Goal: Task Accomplishment & Management: Use online tool/utility

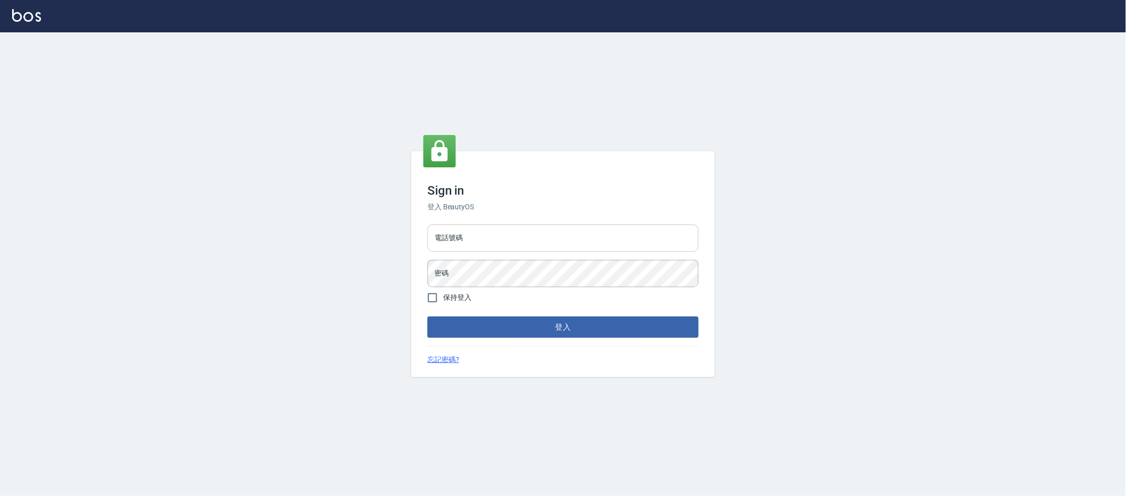
click at [476, 241] on input "電話號碼" at bounding box center [563, 238] width 271 height 27
type input "0223682278"
click at [428, 317] on button "登入" at bounding box center [563, 327] width 271 height 21
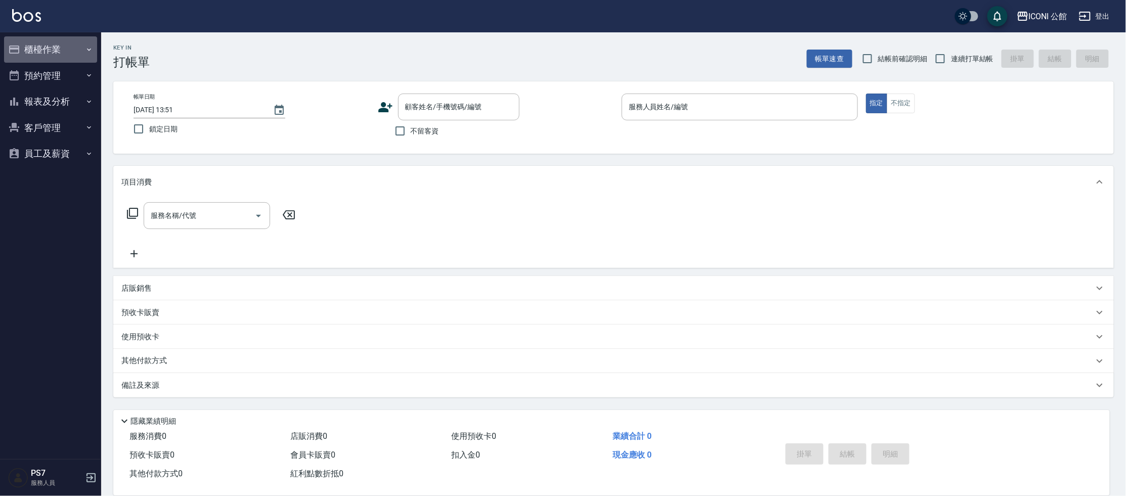
click at [53, 51] on button "櫃檯作業" at bounding box center [50, 49] width 93 height 26
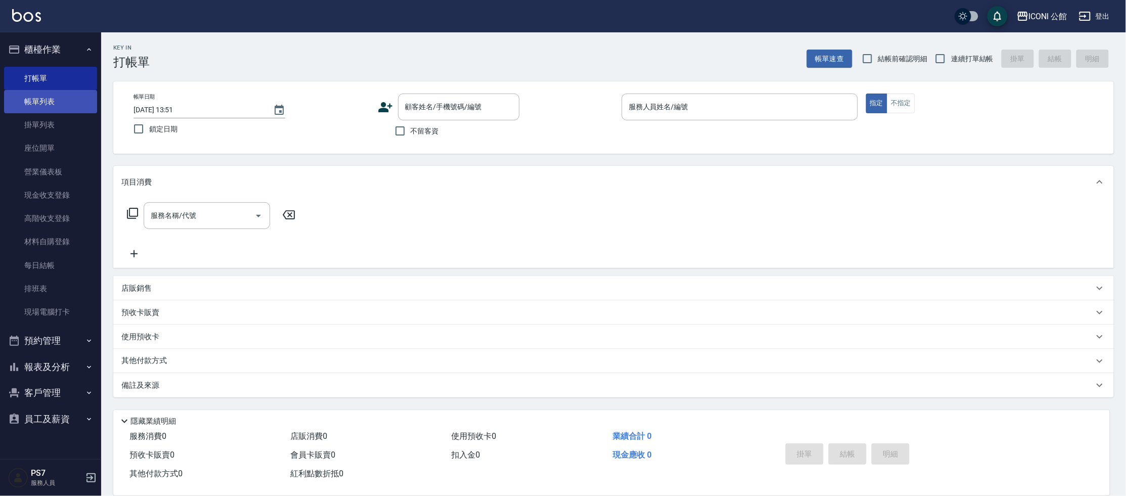
click at [64, 102] on link "帳單列表" at bounding box center [50, 101] width 93 height 23
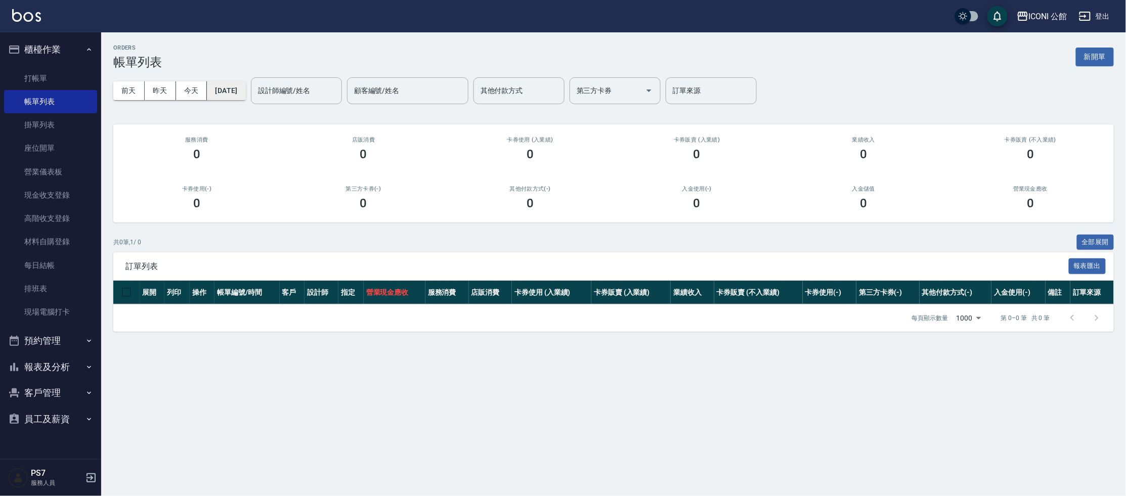
click at [225, 93] on button "2025/10/13" at bounding box center [226, 90] width 38 height 19
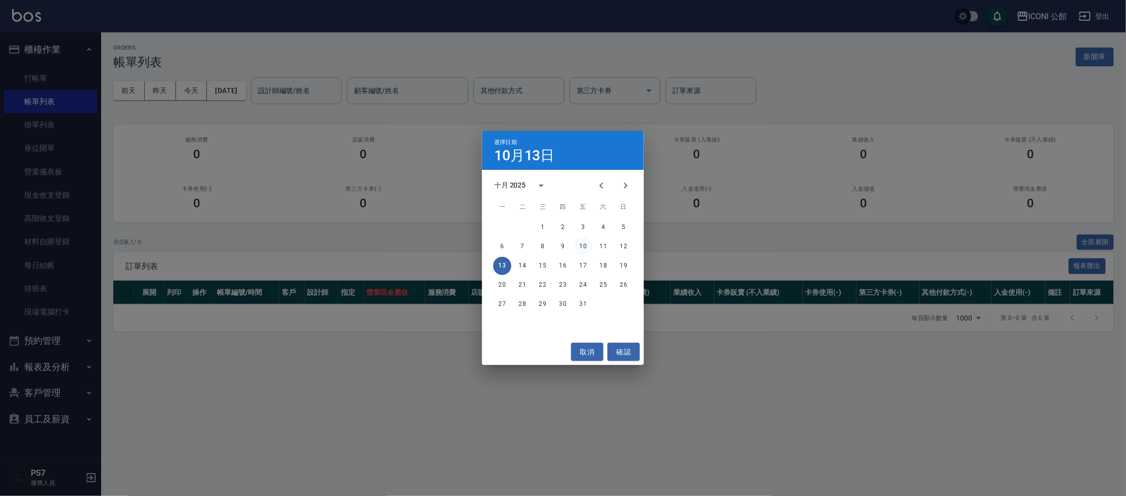
click at [585, 245] on button "10" at bounding box center [583, 247] width 18 height 18
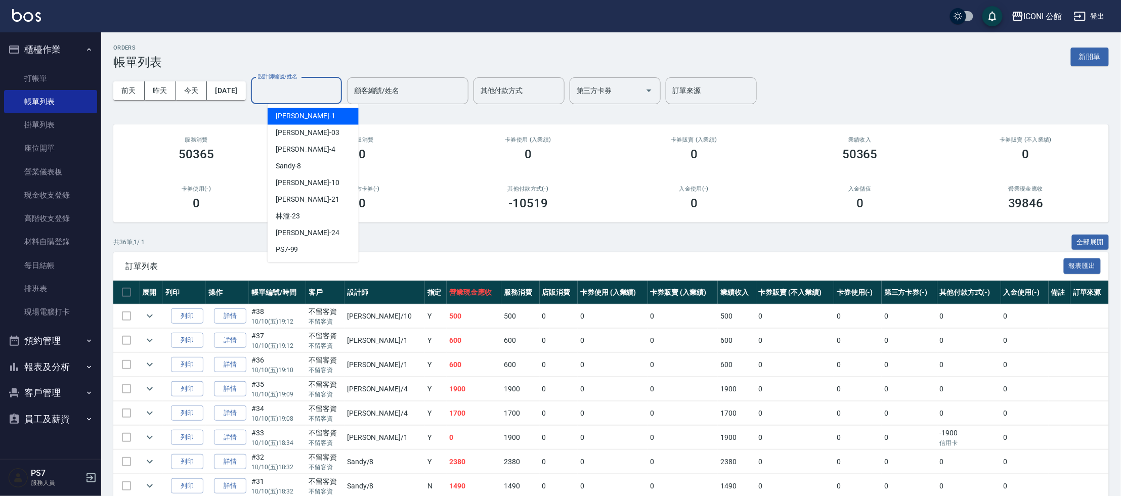
click at [299, 91] on input "設計師編號/姓名" at bounding box center [297, 91] width 82 height 18
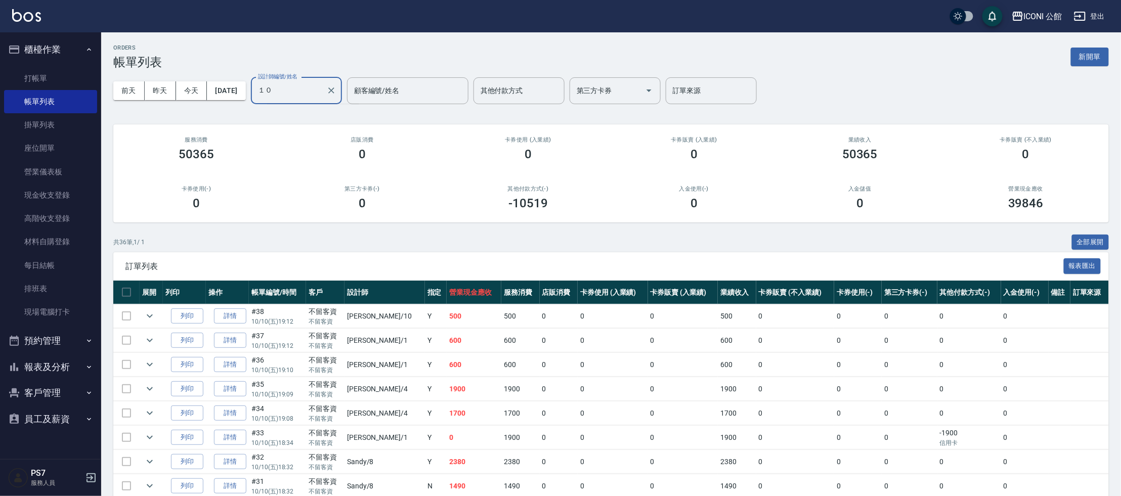
type input "１"
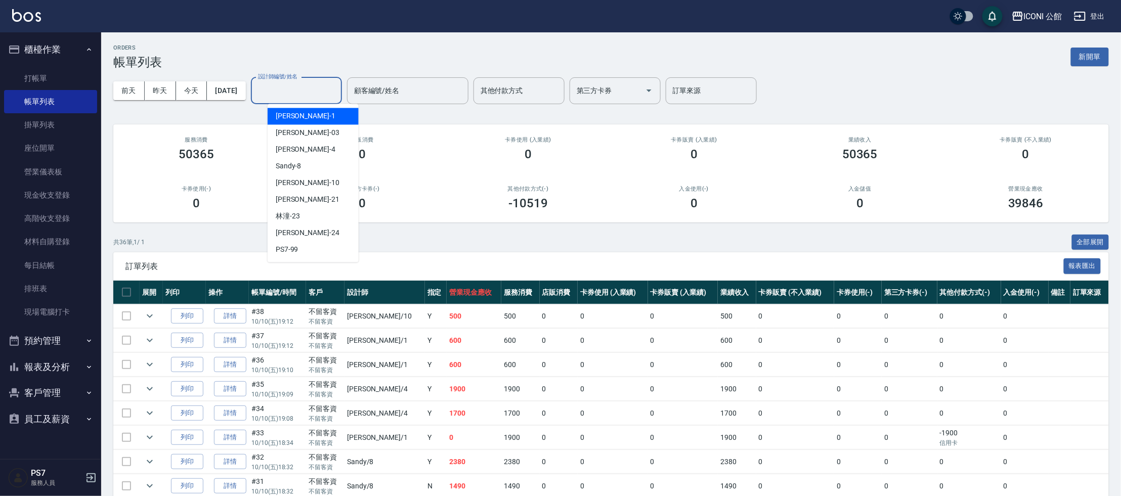
click at [314, 82] on div "設計師編號/姓名" at bounding box center [296, 90] width 91 height 27
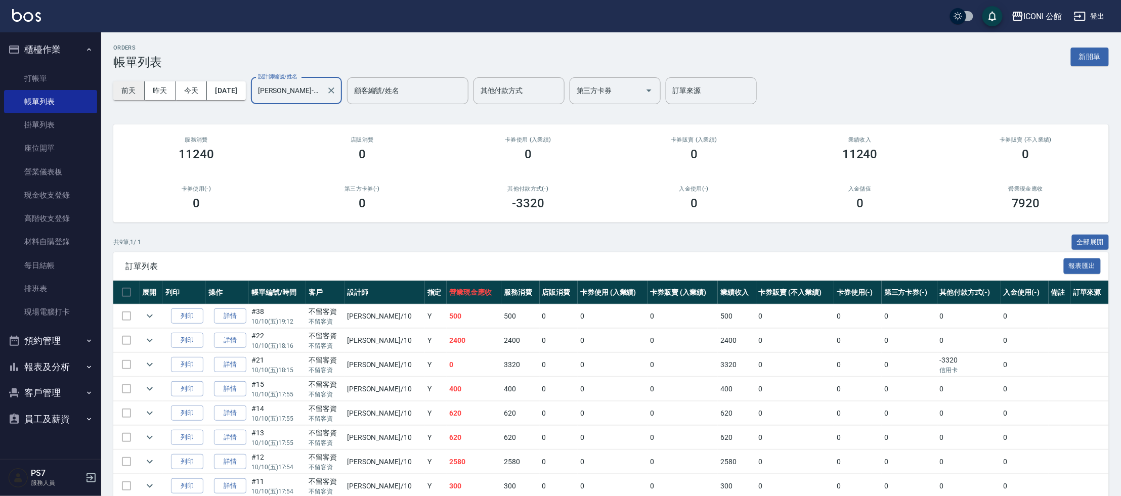
type input "Anna-10"
click at [137, 97] on button "前天" at bounding box center [128, 90] width 31 height 19
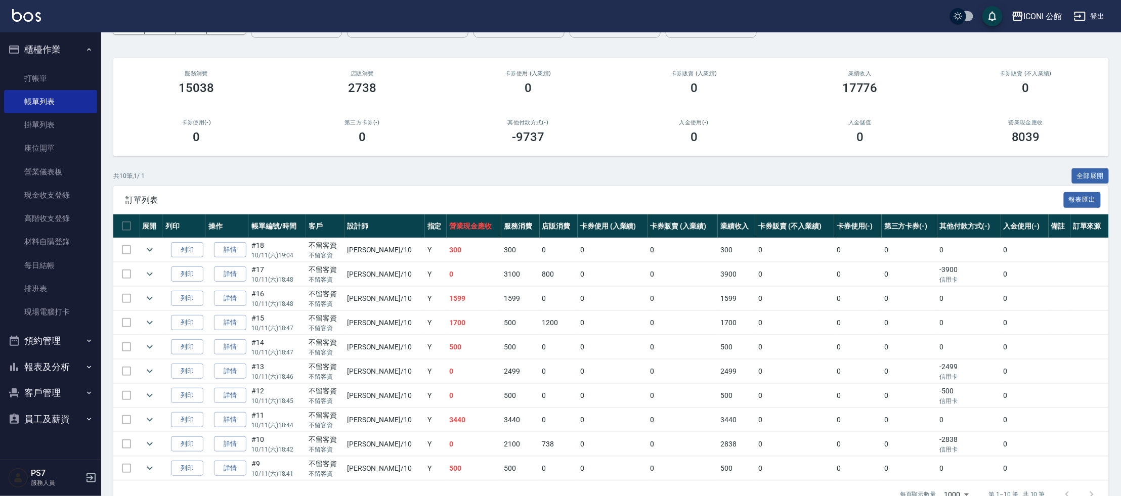
scroll to position [74, 0]
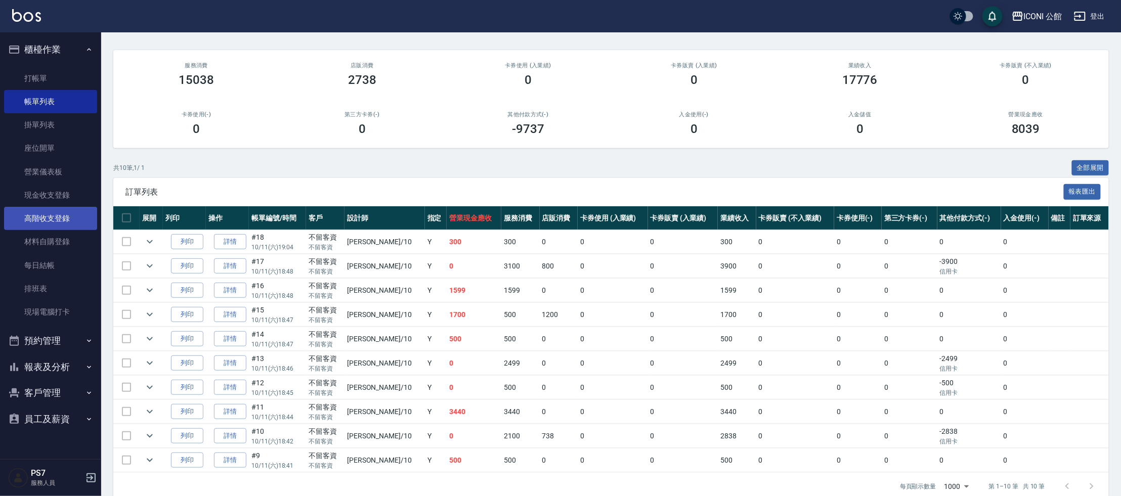
click at [51, 220] on link "高階收支登錄" at bounding box center [50, 218] width 93 height 23
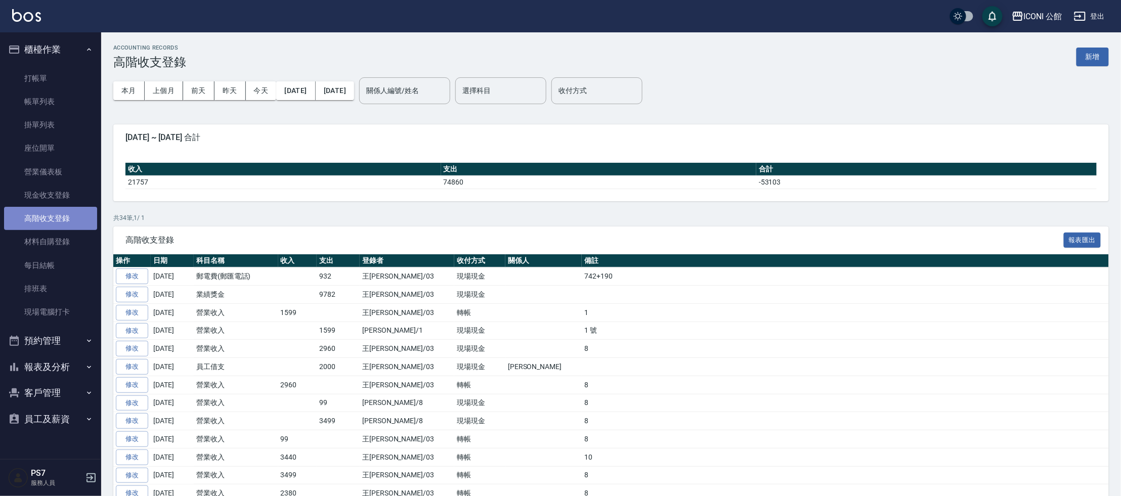
click at [61, 218] on link "高階收支登錄" at bounding box center [50, 218] width 93 height 23
click at [127, 95] on button "本月" at bounding box center [128, 90] width 31 height 19
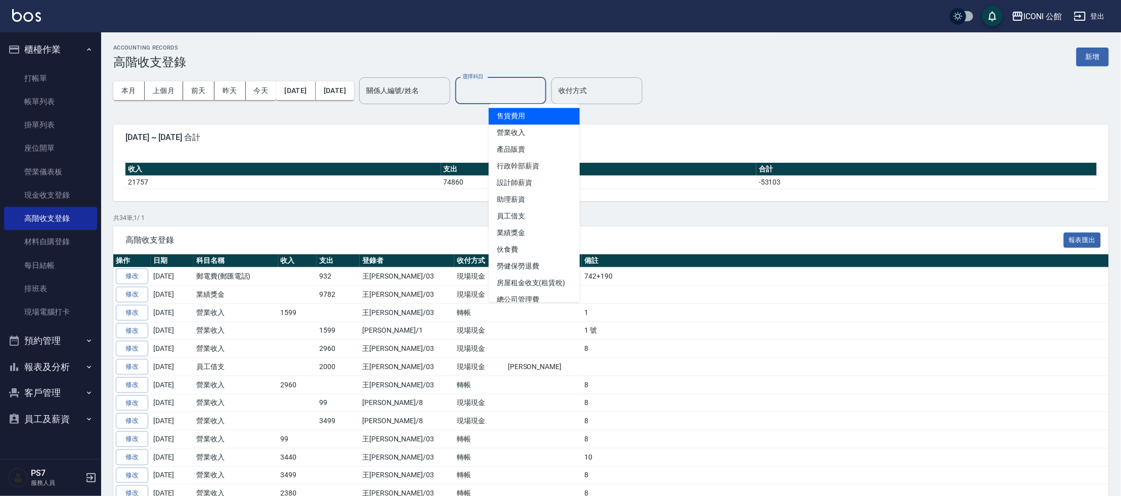
click at [507, 95] on input "選擇科目" at bounding box center [501, 91] width 82 height 18
click at [516, 139] on li "營業收入" at bounding box center [534, 133] width 91 height 17
type input "營業收入"
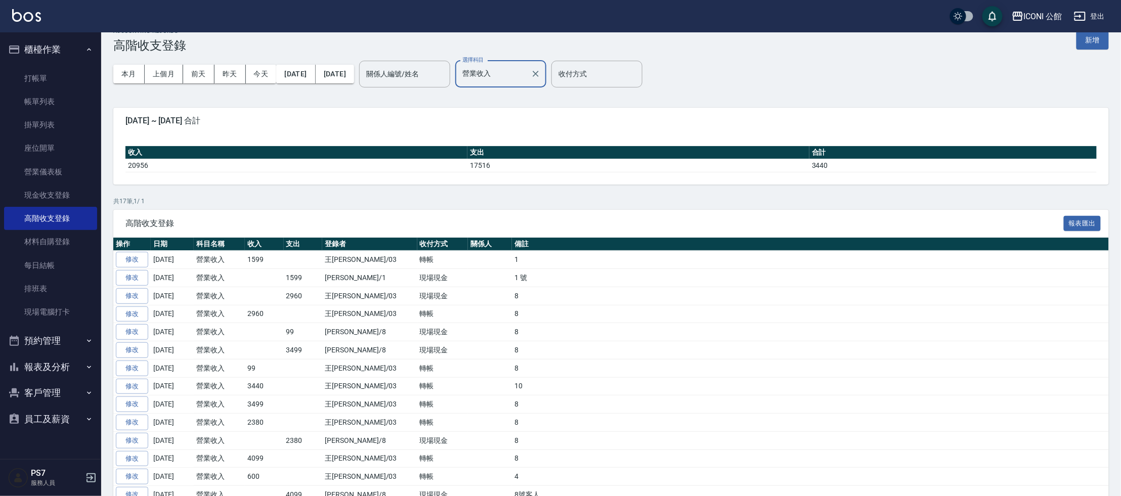
scroll to position [7, 0]
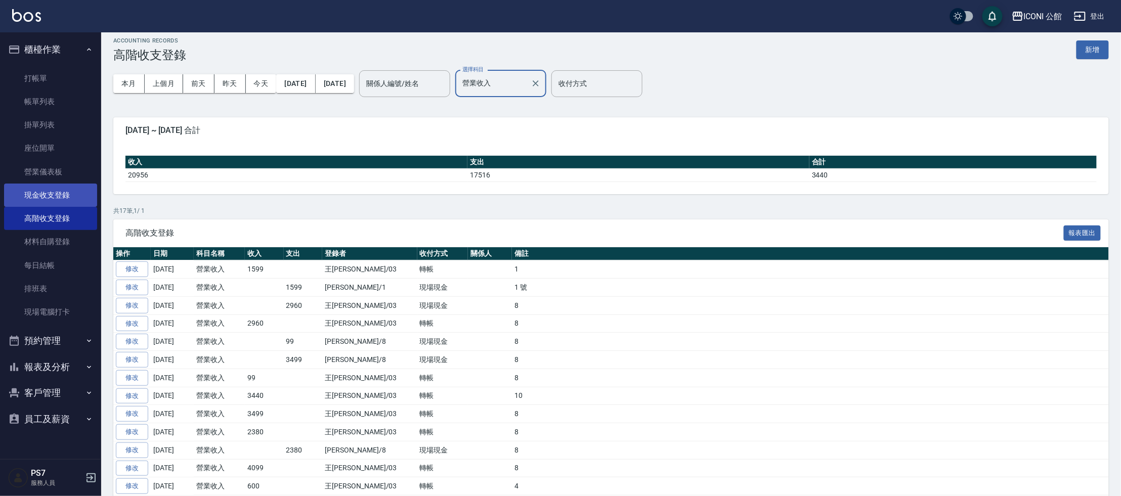
click at [36, 191] on link "現金收支登錄" at bounding box center [50, 195] width 93 height 23
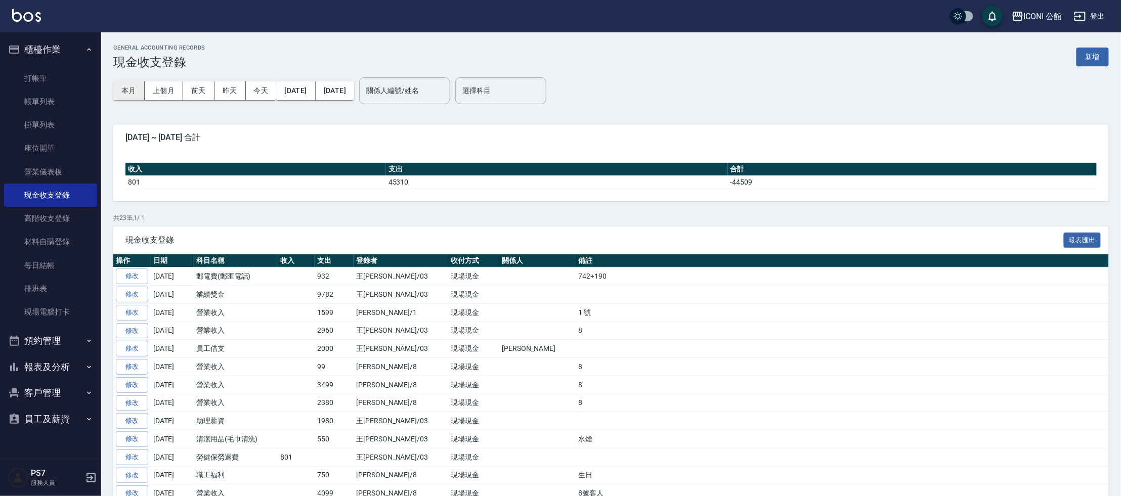
click at [127, 87] on button "本月" at bounding box center [128, 90] width 31 height 19
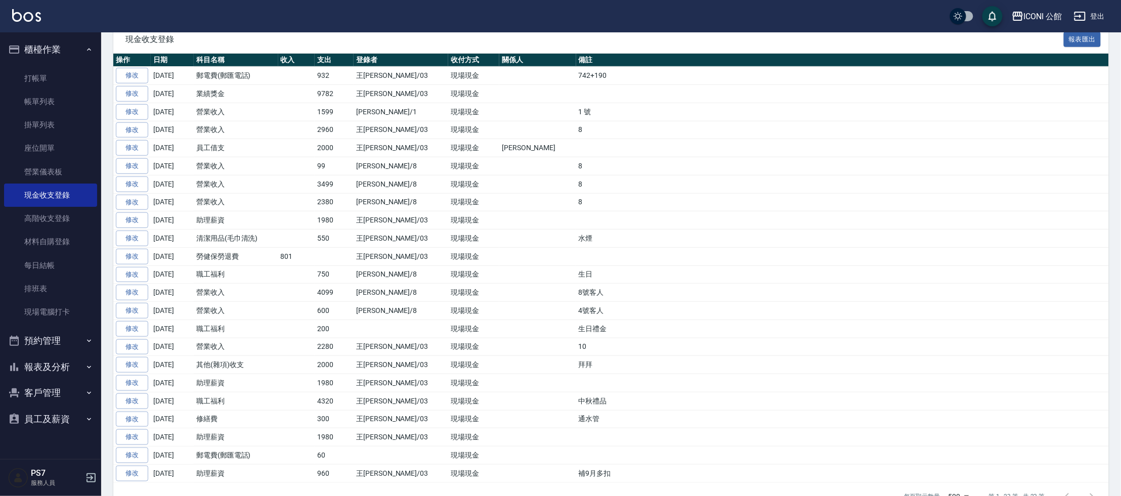
scroll to position [210, 0]
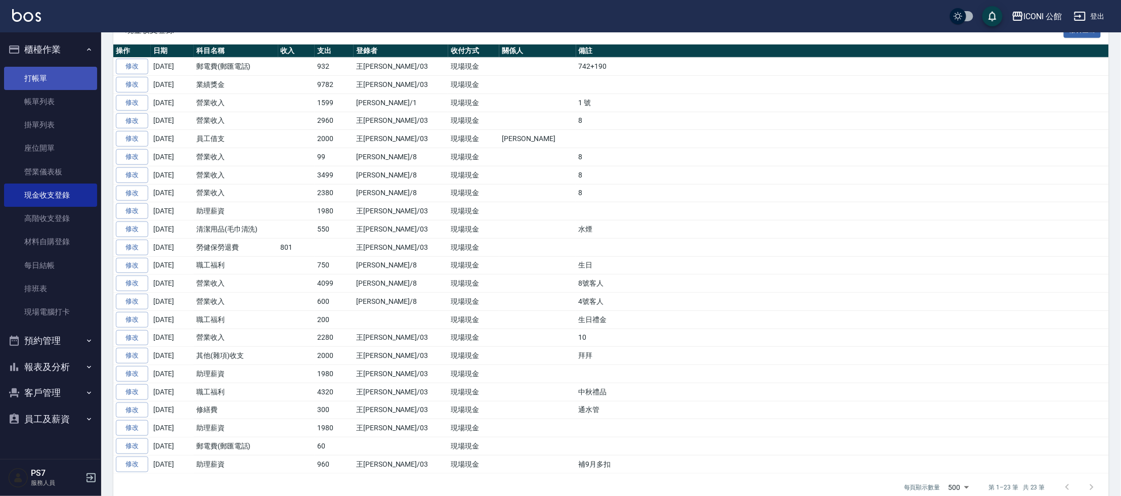
click at [34, 79] on link "打帳單" at bounding box center [50, 78] width 93 height 23
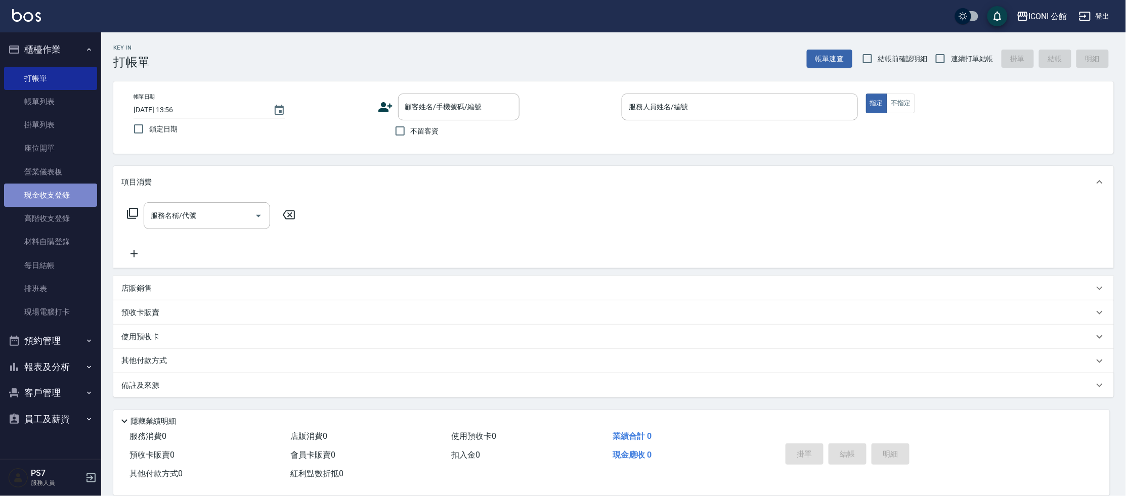
click at [60, 195] on link "現金收支登錄" at bounding box center [50, 195] width 93 height 23
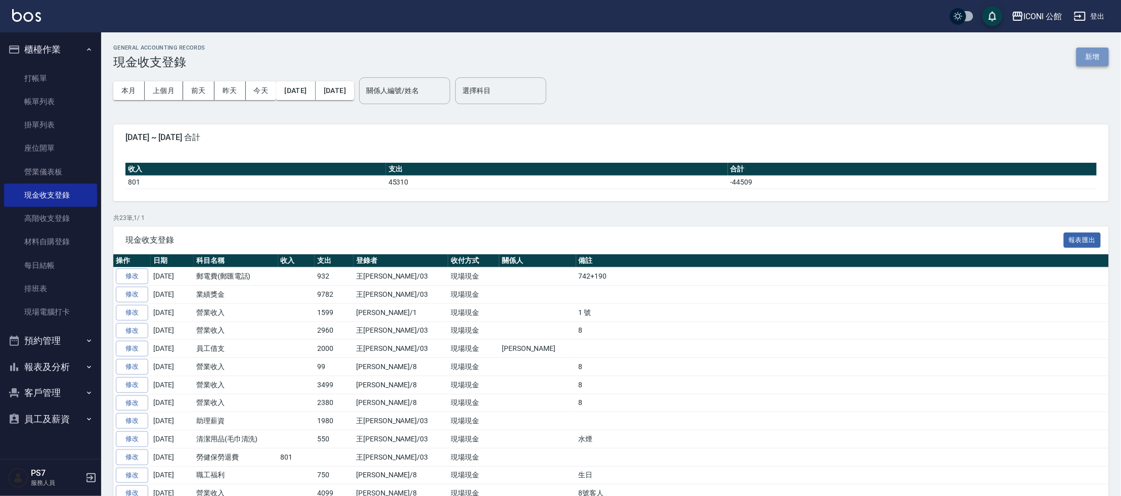
click at [1084, 64] on button "新增" at bounding box center [1093, 57] width 32 height 19
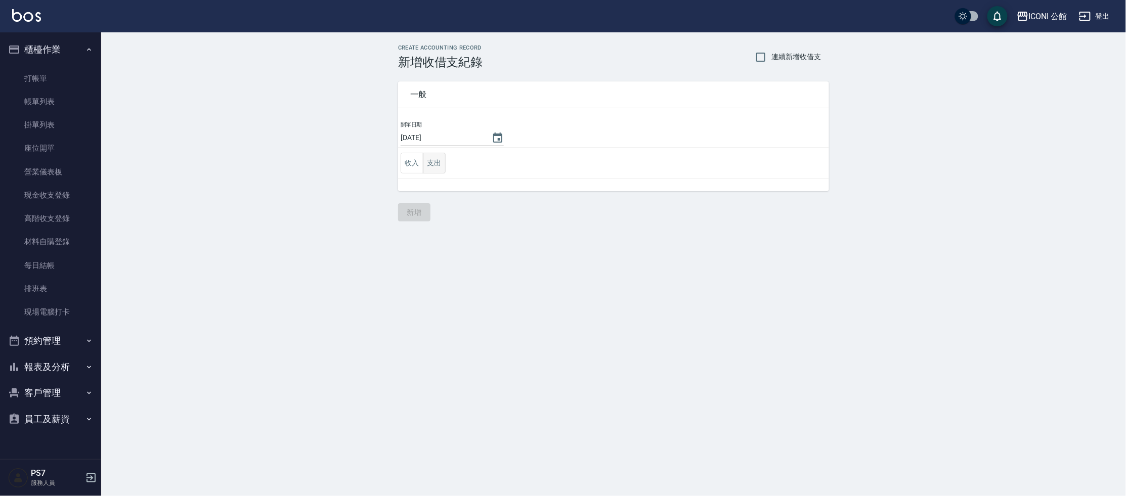
click at [440, 167] on button "支出" at bounding box center [434, 163] width 23 height 21
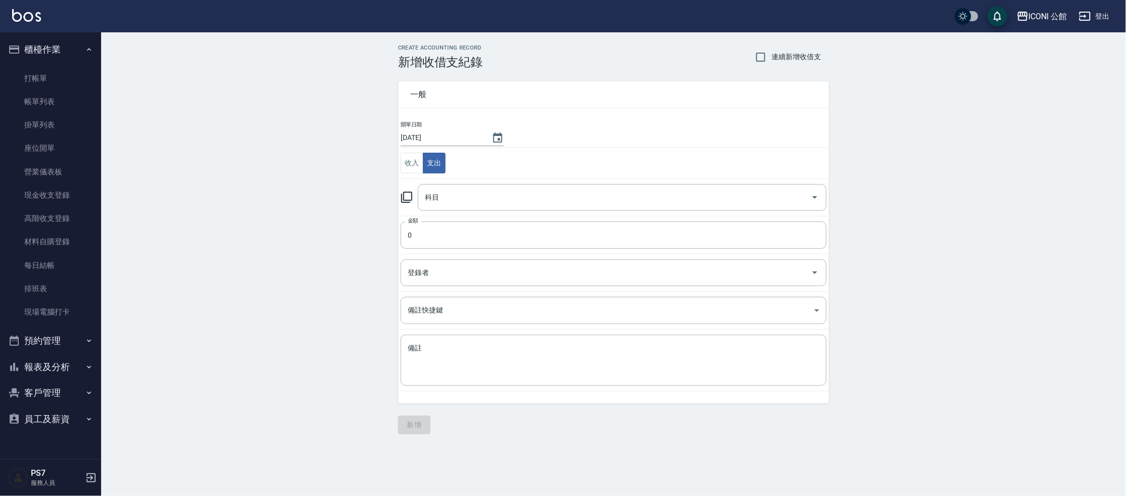
click at [408, 197] on icon at bounding box center [407, 197] width 12 height 12
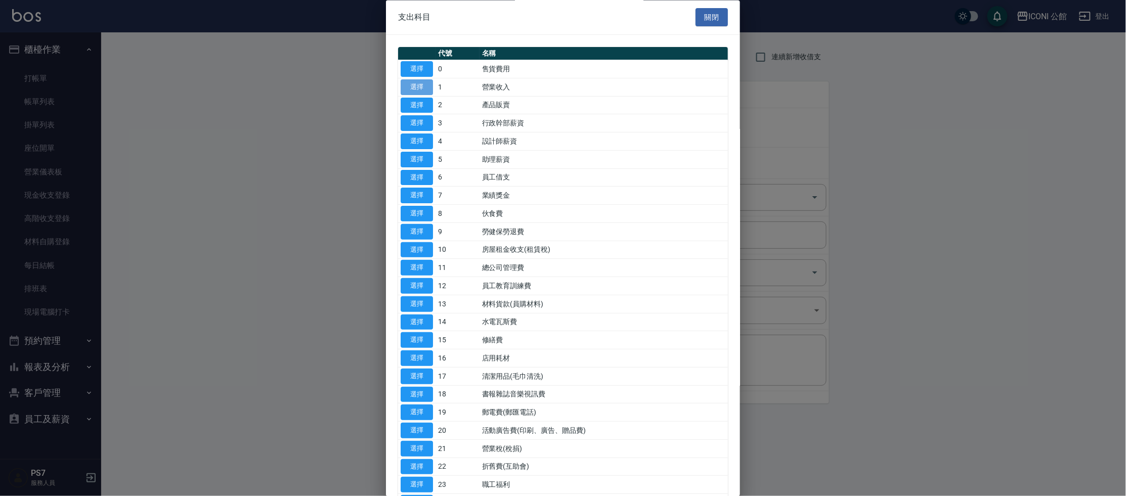
click at [418, 89] on button "選擇" at bounding box center [417, 87] width 32 height 16
type input "1 營業收入"
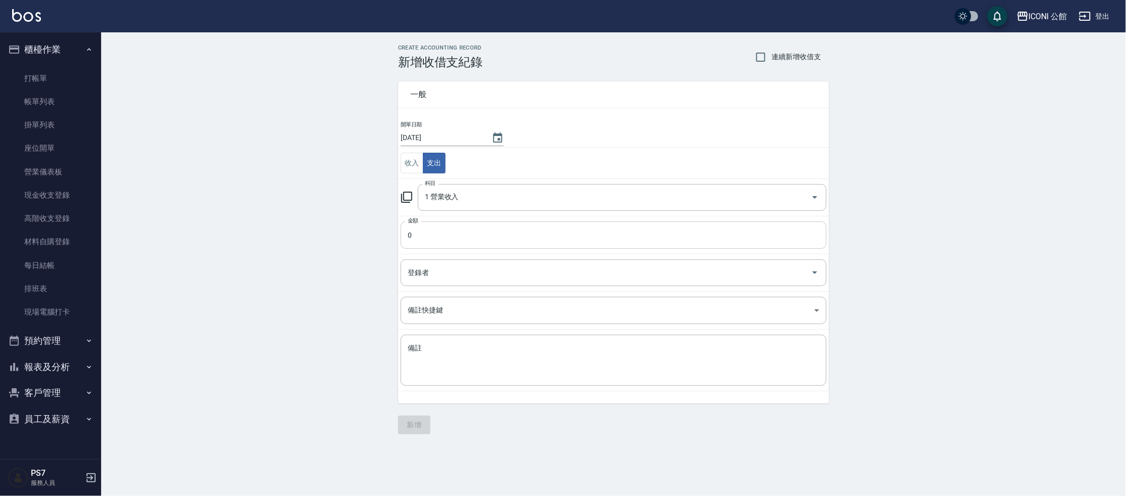
click at [431, 238] on input "0" at bounding box center [614, 235] width 426 height 27
type input "3440"
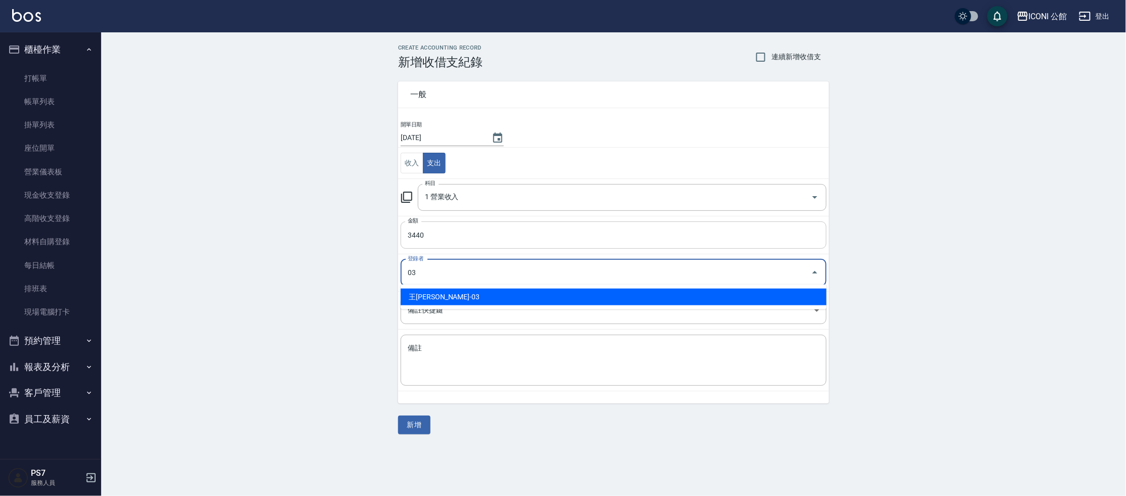
type input "王Lisa-03"
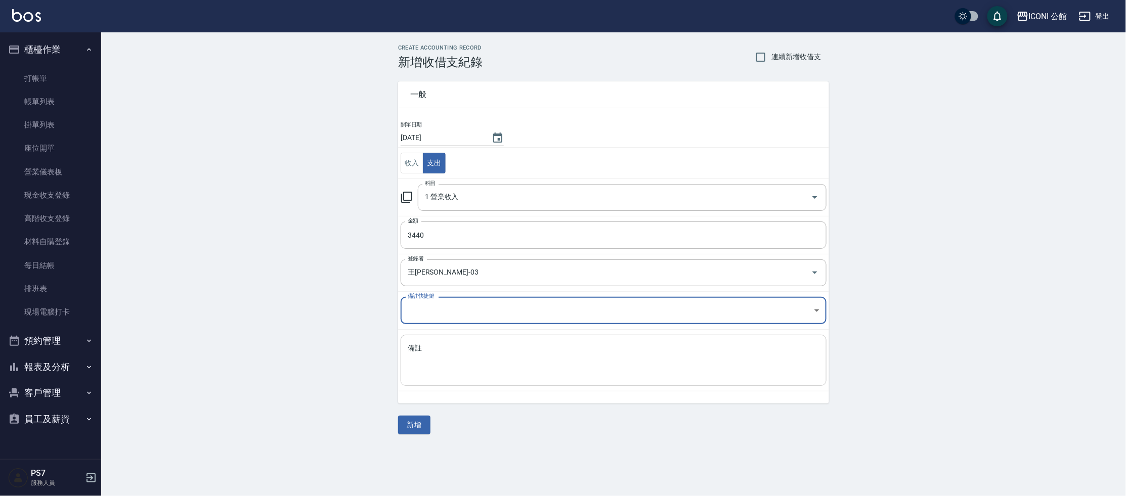
click at [445, 357] on textarea "備註" at bounding box center [614, 361] width 412 height 34
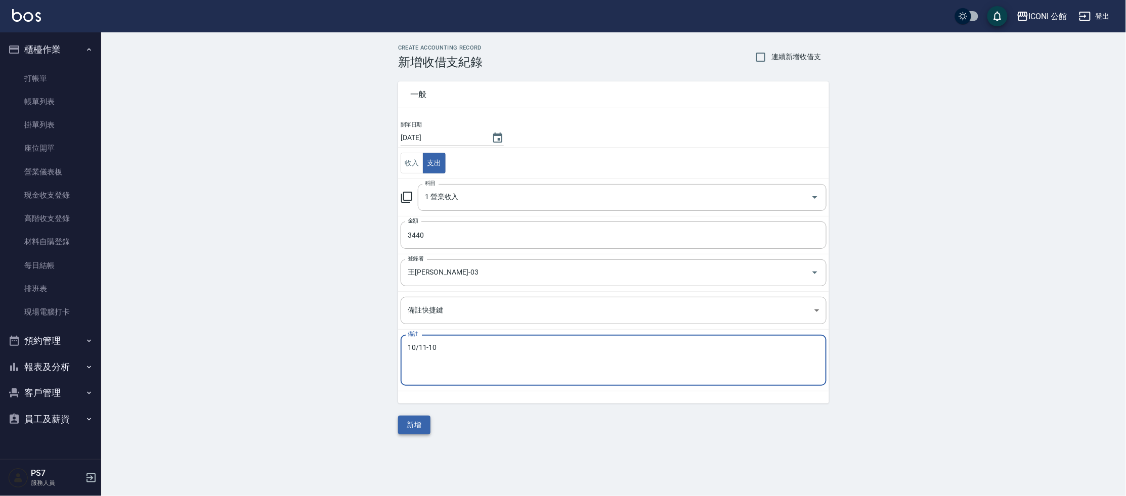
type textarea "10/11-10"
click at [416, 428] on button "新增" at bounding box center [414, 425] width 32 height 19
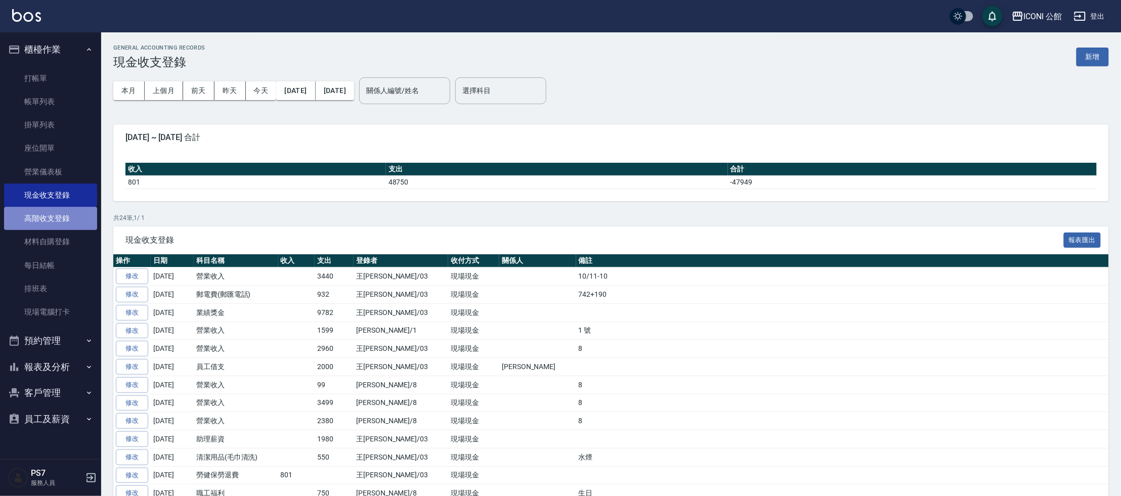
click at [64, 219] on link "高階收支登錄" at bounding box center [50, 218] width 93 height 23
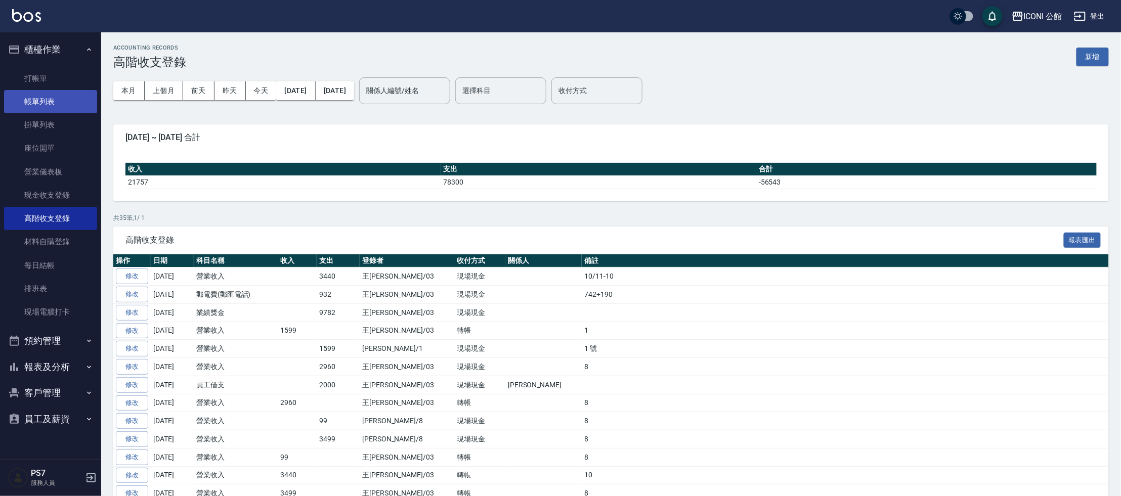
click at [57, 100] on link "帳單列表" at bounding box center [50, 101] width 93 height 23
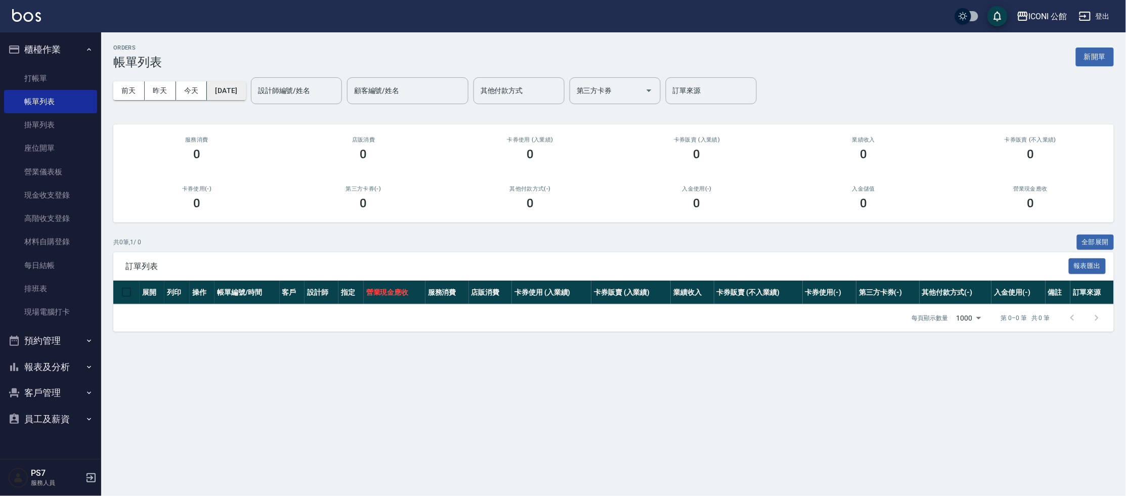
click at [242, 99] on button "2025/10/13" at bounding box center [226, 90] width 38 height 19
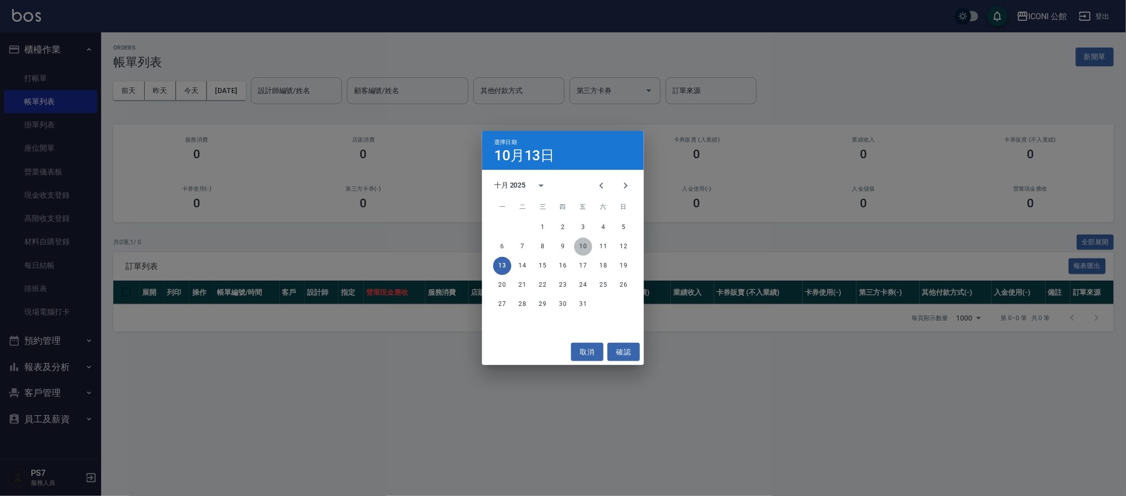
click at [586, 246] on button "10" at bounding box center [583, 247] width 18 height 18
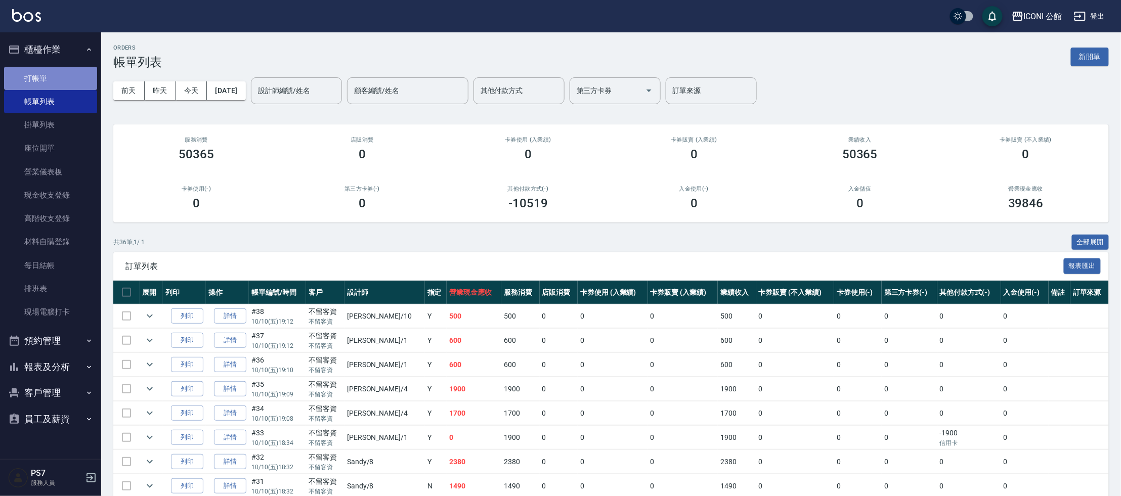
click at [44, 79] on link "打帳單" at bounding box center [50, 78] width 93 height 23
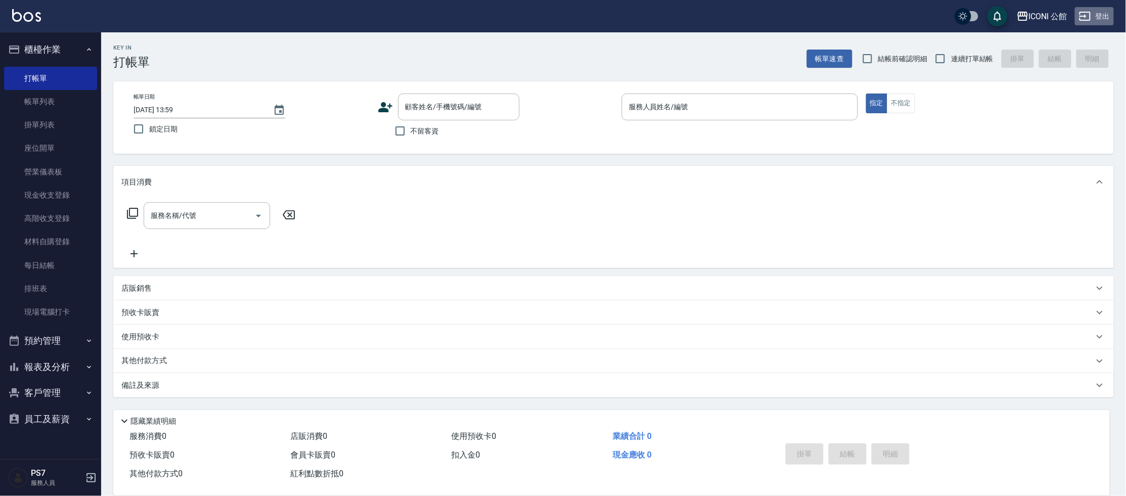
click at [1099, 19] on button "登出" at bounding box center [1094, 16] width 39 height 19
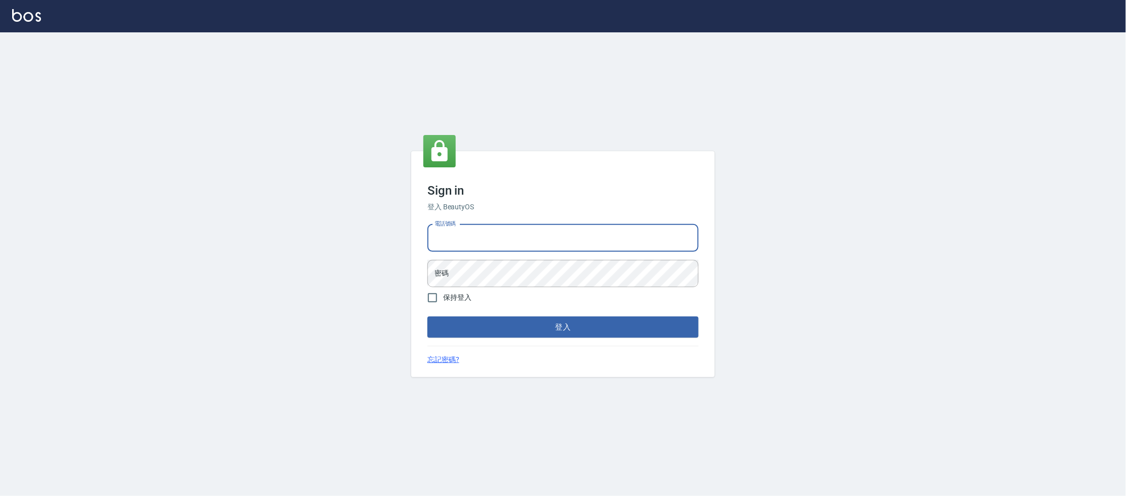
click at [476, 238] on input "電話號碼" at bounding box center [563, 238] width 271 height 27
type input "0921323075"
click at [565, 333] on button "登入" at bounding box center [563, 327] width 271 height 21
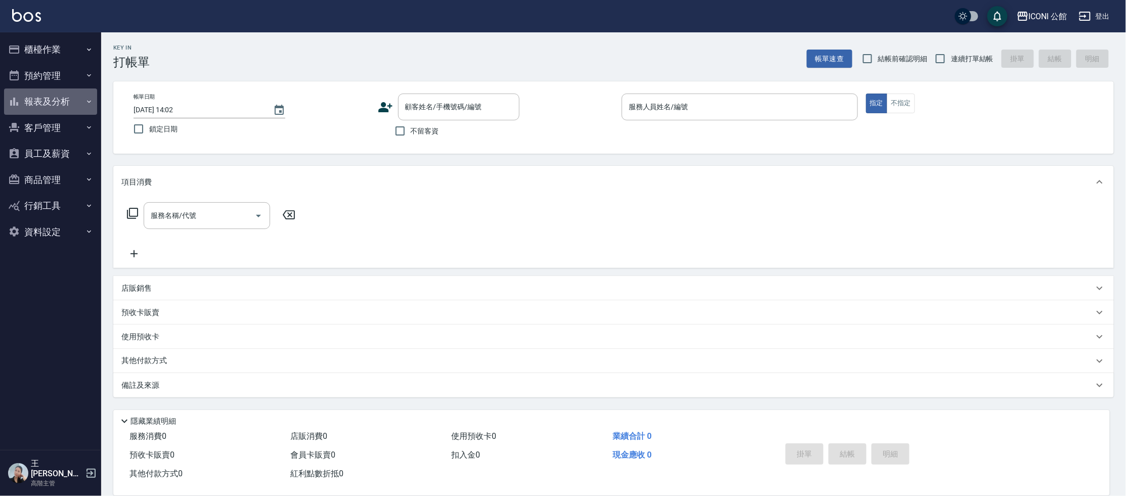
click at [59, 100] on button "報表及分析" at bounding box center [50, 102] width 93 height 26
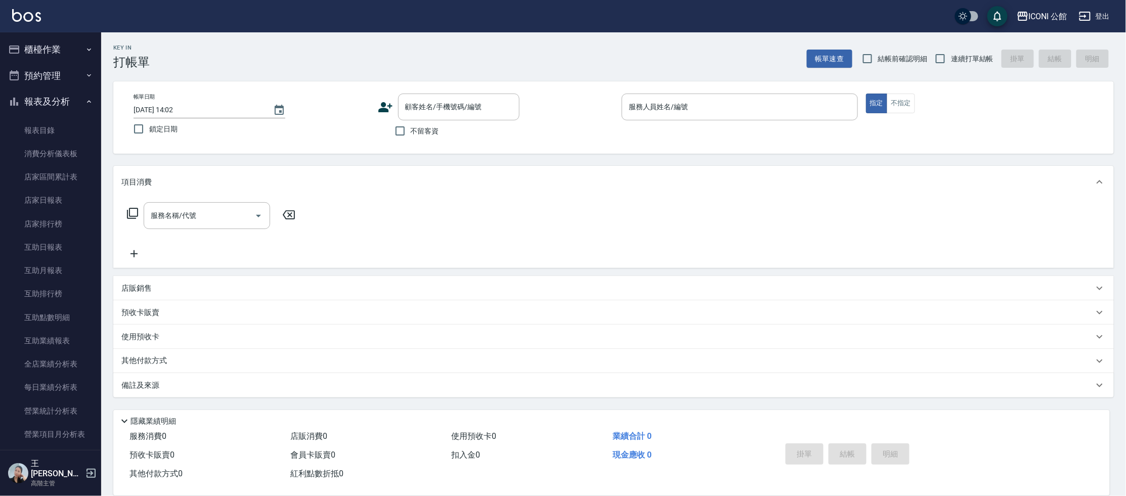
drag, startPoint x: 101, startPoint y: 90, endPoint x: 94, endPoint y: 188, distance: 98.9
click at [96, 200] on nav "櫃檯作業 打帳單 帳單列表 掛單列表 座位開單 營業儀表板 現金收支登錄 高階收支登錄 材料自購登錄 每日結帳 排班表 現場電腦打卡 掃碼打卡 預約管理 預約…" at bounding box center [50, 241] width 101 height 418
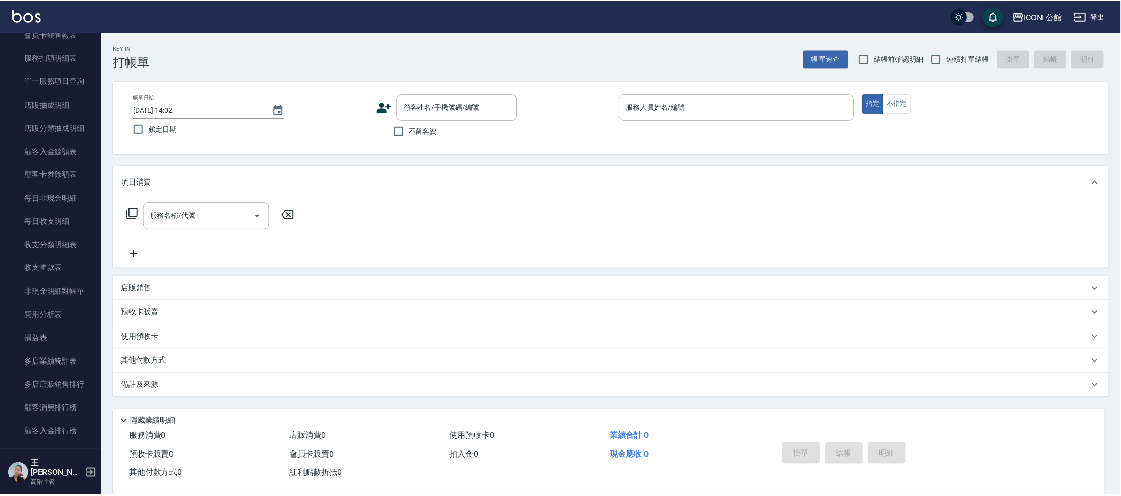
scroll to position [715, 0]
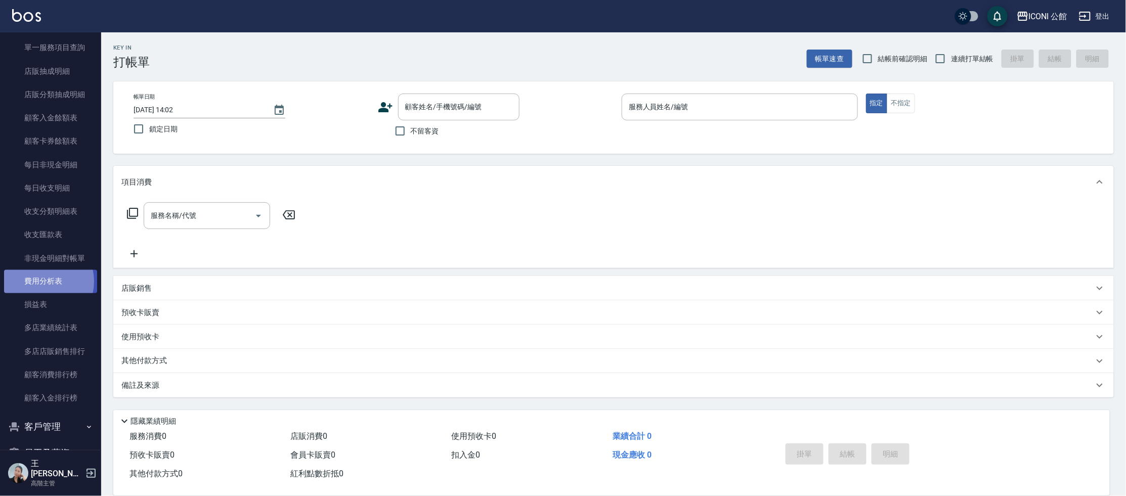
click at [42, 281] on link "費用分析表" at bounding box center [50, 281] width 93 height 23
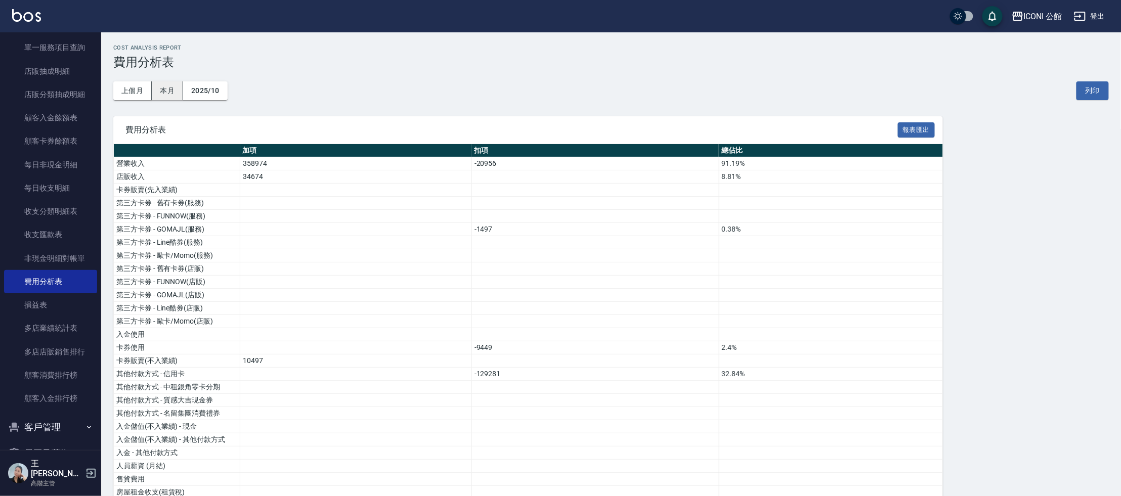
click at [172, 91] on button "本月" at bounding box center [167, 90] width 31 height 19
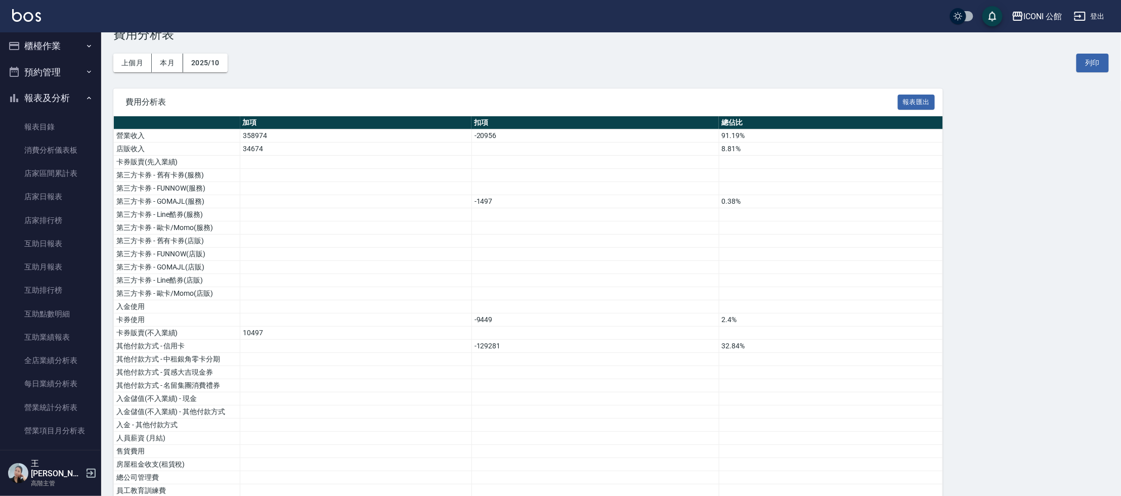
scroll to position [3, 0]
click at [210, 69] on button "2025/10" at bounding box center [205, 63] width 45 height 19
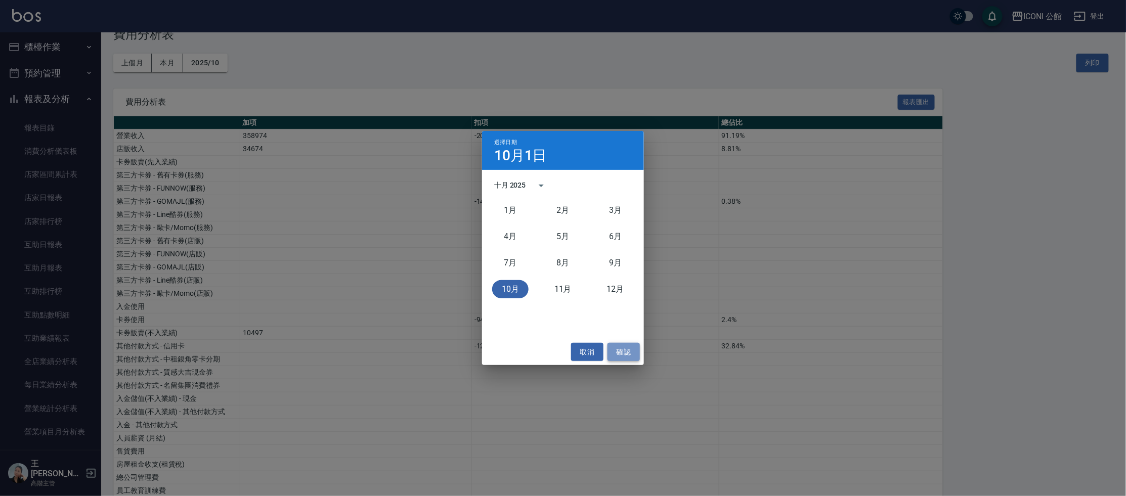
click at [627, 354] on button "確認" at bounding box center [624, 352] width 32 height 19
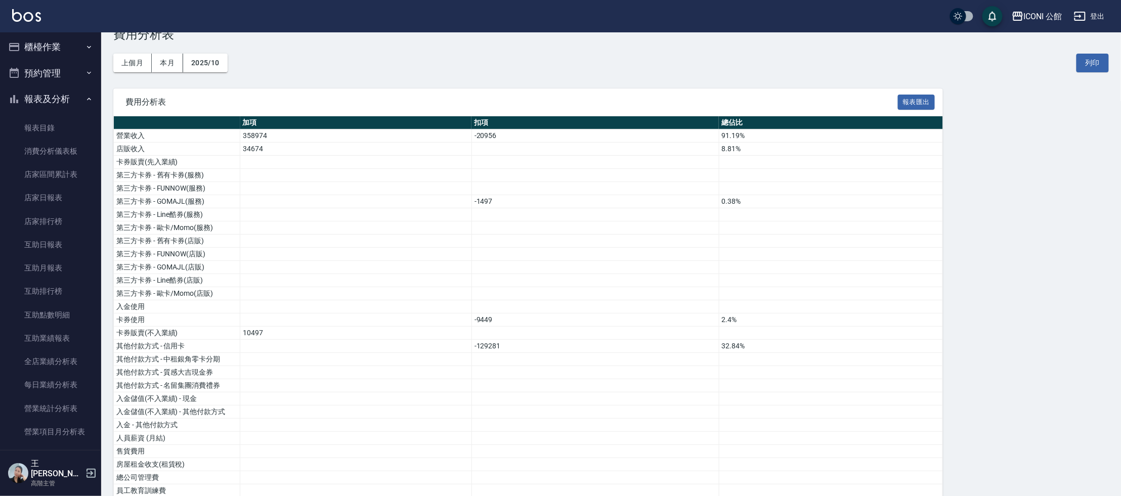
scroll to position [0, 0]
click at [45, 46] on button "櫃檯作業" at bounding box center [50, 49] width 93 height 26
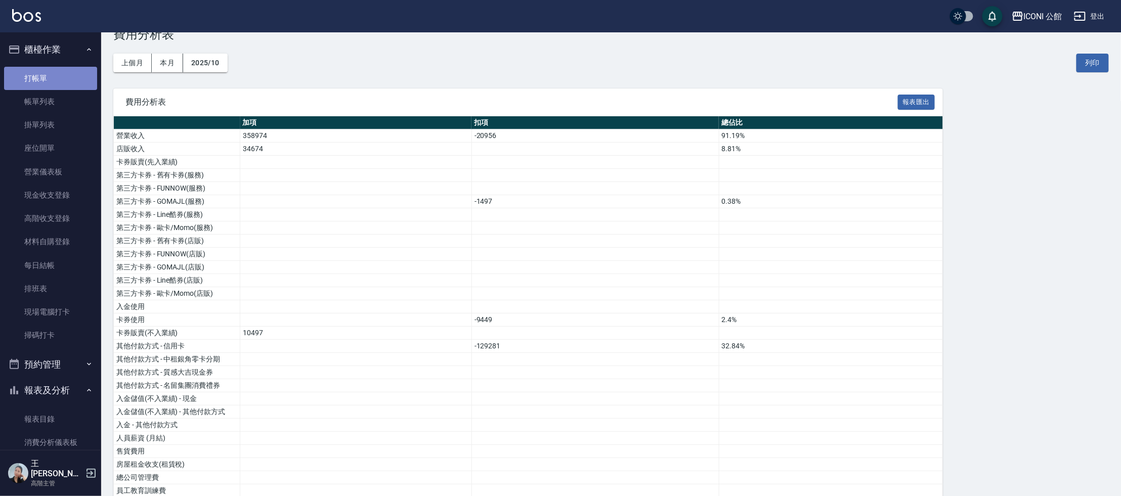
click at [54, 85] on link "打帳單" at bounding box center [50, 78] width 93 height 23
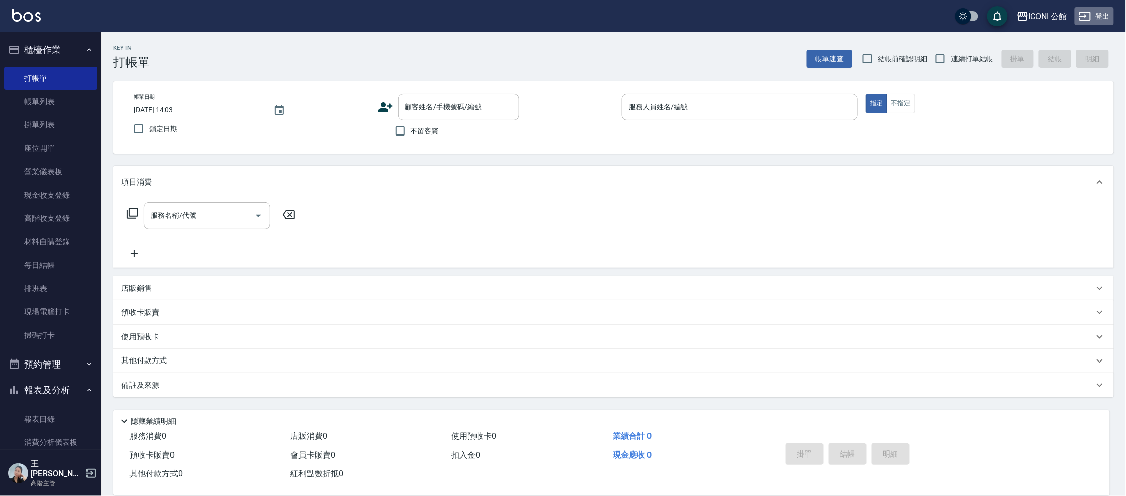
click at [1101, 17] on button "登出" at bounding box center [1094, 16] width 39 height 19
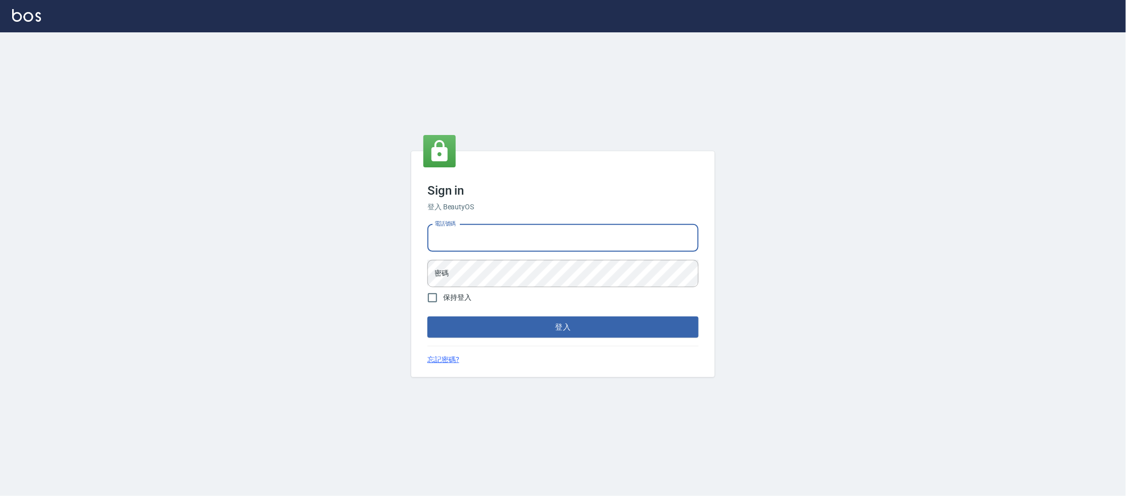
click at [500, 243] on input "電話號碼" at bounding box center [563, 238] width 271 height 27
type input "0223682278"
click at [524, 322] on button "登入" at bounding box center [563, 327] width 271 height 21
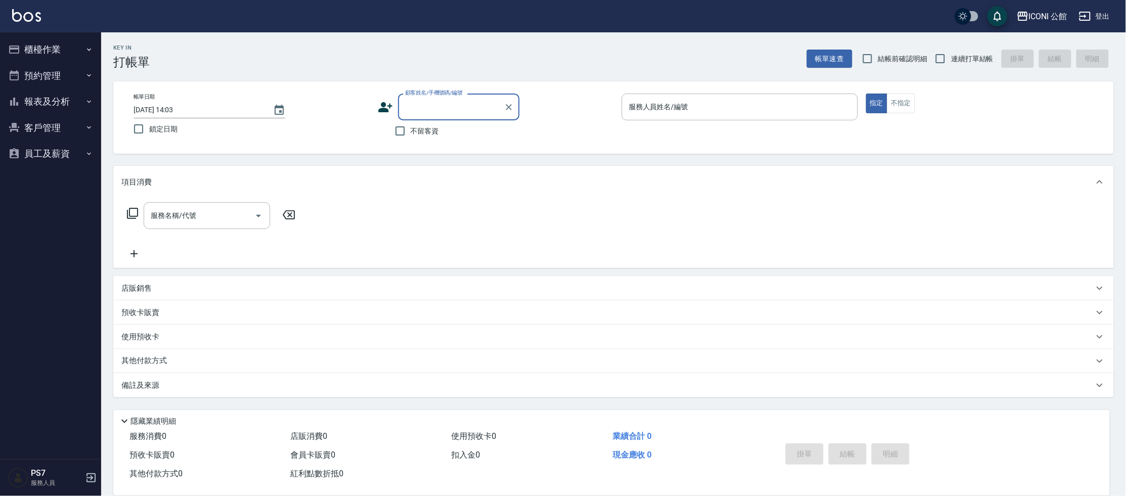
click at [58, 51] on button "櫃檯作業" at bounding box center [50, 49] width 93 height 26
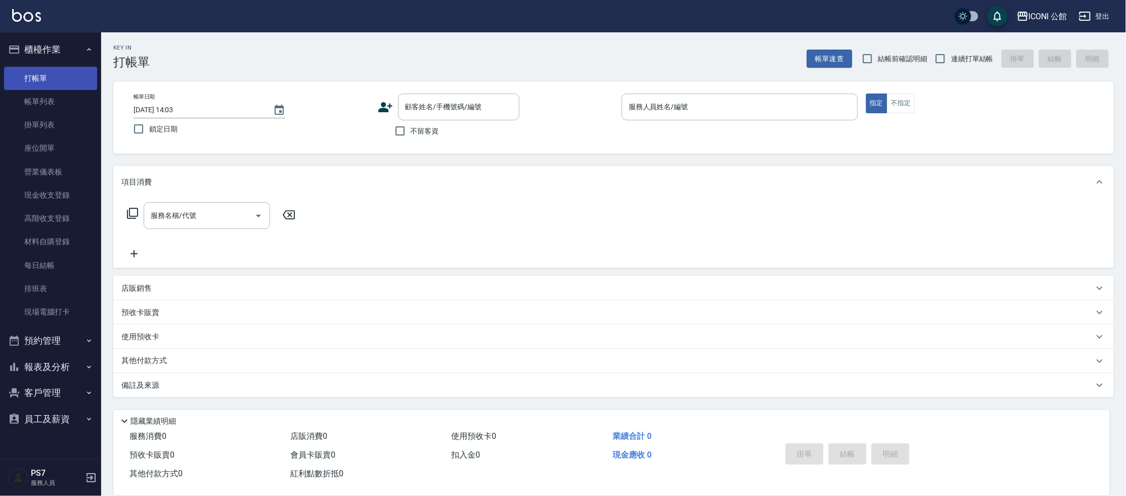
click at [53, 85] on link "打帳單" at bounding box center [50, 78] width 93 height 23
